Goal: Task Accomplishment & Management: Manage account settings

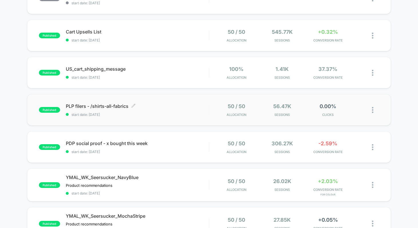
scroll to position [82, 0]
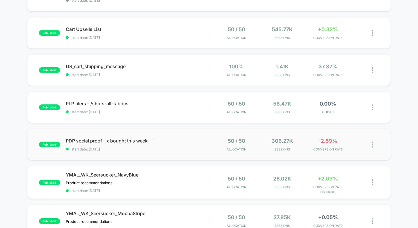
click at [94, 140] on span "PDP social proof - x bought this week Click to edit experience details" at bounding box center [137, 141] width 143 height 6
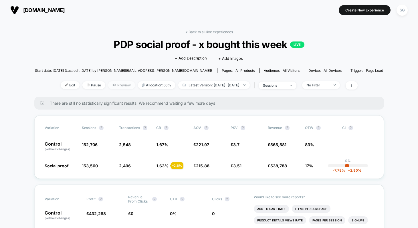
click at [114, 85] on span "Preview" at bounding box center [121, 85] width 27 height 8
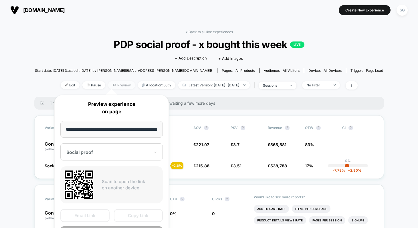
scroll to position [0, 102]
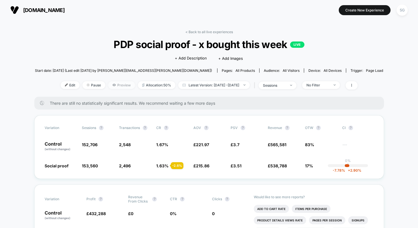
click at [112, 87] on span "Preview" at bounding box center [121, 85] width 27 height 8
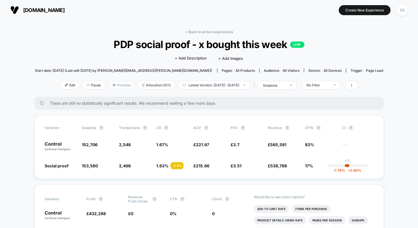
click at [116, 84] on span "Preview" at bounding box center [121, 85] width 27 height 8
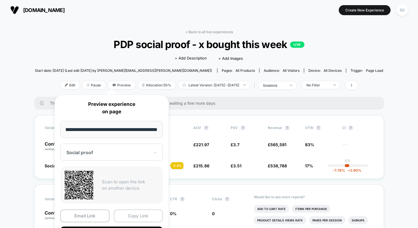
click at [128, 216] on button "Copy Link" at bounding box center [138, 215] width 49 height 13
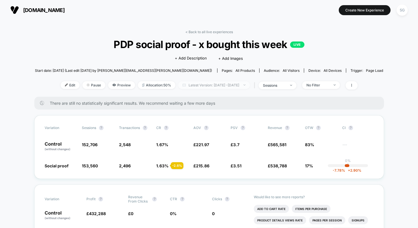
click at [245, 85] on img at bounding box center [244, 84] width 2 height 1
select select "*"
select select "****"
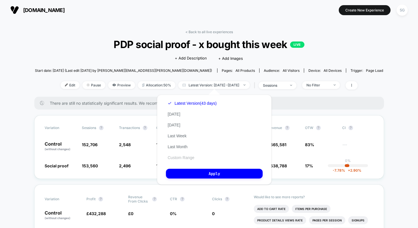
click at [178, 157] on button "Custom Range" at bounding box center [181, 157] width 30 height 5
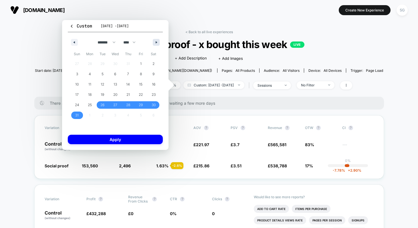
click at [156, 42] on icon "button" at bounding box center [157, 42] width 3 height 2
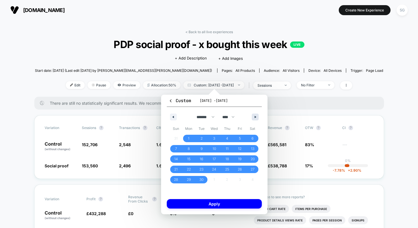
click at [252, 116] on button "button" at bounding box center [255, 117] width 7 height 7
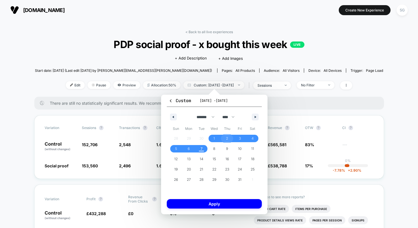
click at [226, 138] on span "2" at bounding box center [227, 138] width 2 height 10
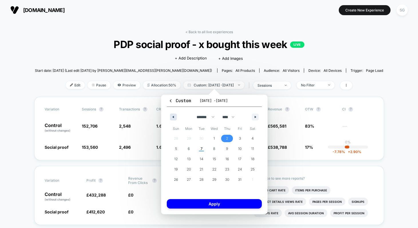
click at [175, 118] on button "button" at bounding box center [173, 117] width 7 height 7
select select "*"
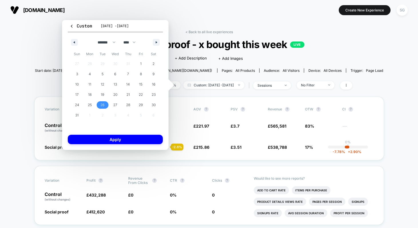
click at [105, 104] on span "26" at bounding box center [102, 104] width 13 height 7
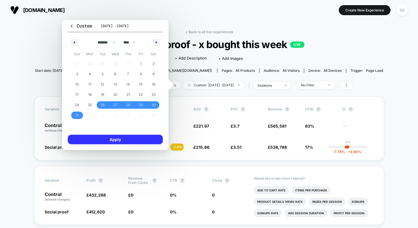
click at [126, 138] on button "Apply" at bounding box center [115, 139] width 95 height 9
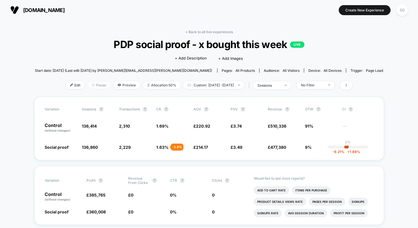
click at [91, 85] on span "Pause" at bounding box center [98, 85] width 23 height 8
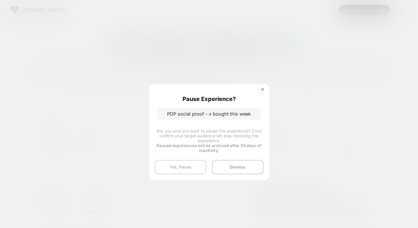
click at [192, 165] on button "Yes, Pause" at bounding box center [180, 167] width 51 height 14
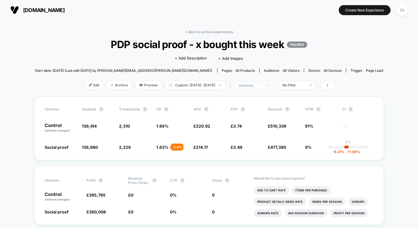
click at [272, 85] on span "sessions" at bounding box center [253, 85] width 38 height 8
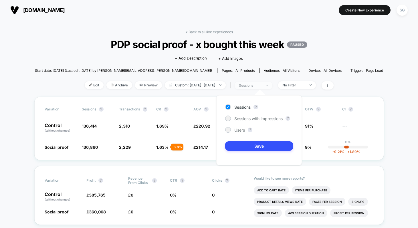
click at [272, 85] on span "sessions" at bounding box center [253, 85] width 38 height 8
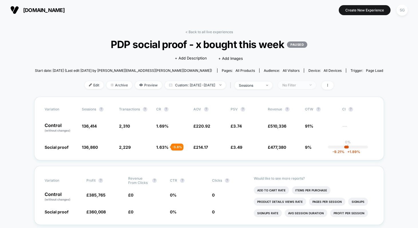
click at [316, 85] on span "No Filter" at bounding box center [297, 85] width 38 height 8
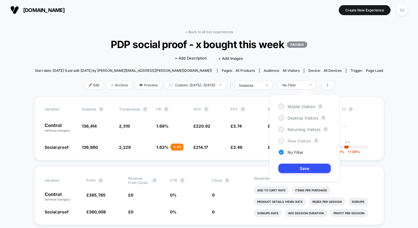
click at [282, 139] on div at bounding box center [281, 140] width 4 height 4
click at [297, 169] on button "Save" at bounding box center [304, 168] width 52 height 9
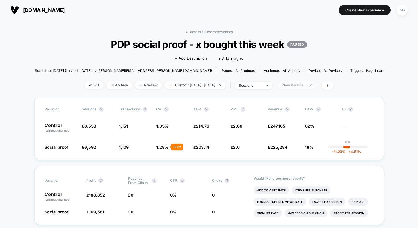
click at [311, 85] on img at bounding box center [310, 84] width 2 height 1
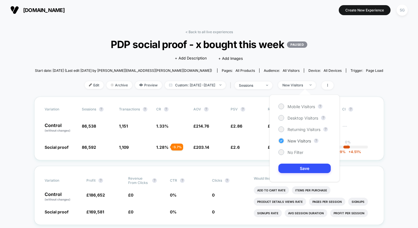
click at [280, 140] on icon at bounding box center [281, 141] width 4 height 6
click at [298, 170] on button "Save" at bounding box center [304, 168] width 52 height 9
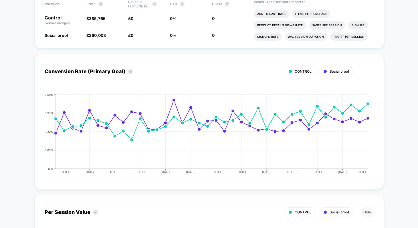
scroll to position [199, 0]
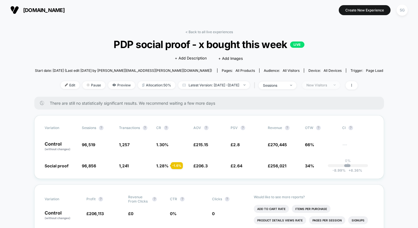
click at [329, 85] on div "New Visitors" at bounding box center [317, 85] width 23 height 4
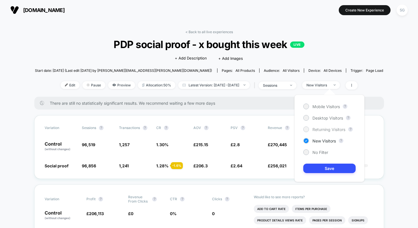
click at [324, 129] on span "Returning Visitors" at bounding box center [328, 129] width 33 height 5
click at [318, 168] on button "Save" at bounding box center [329, 168] width 52 height 9
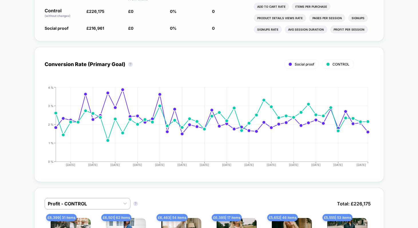
scroll to position [218, 0]
